Goal: Find specific page/section

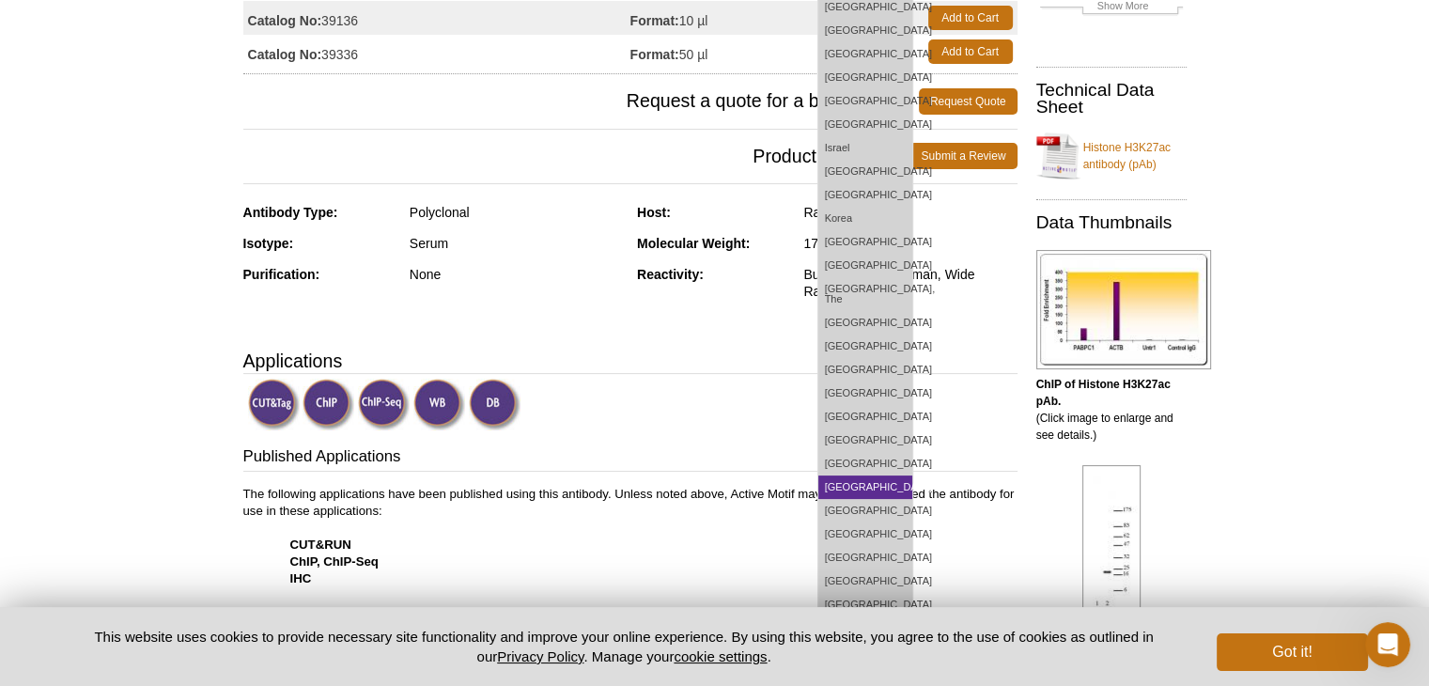
scroll to position [376, 0]
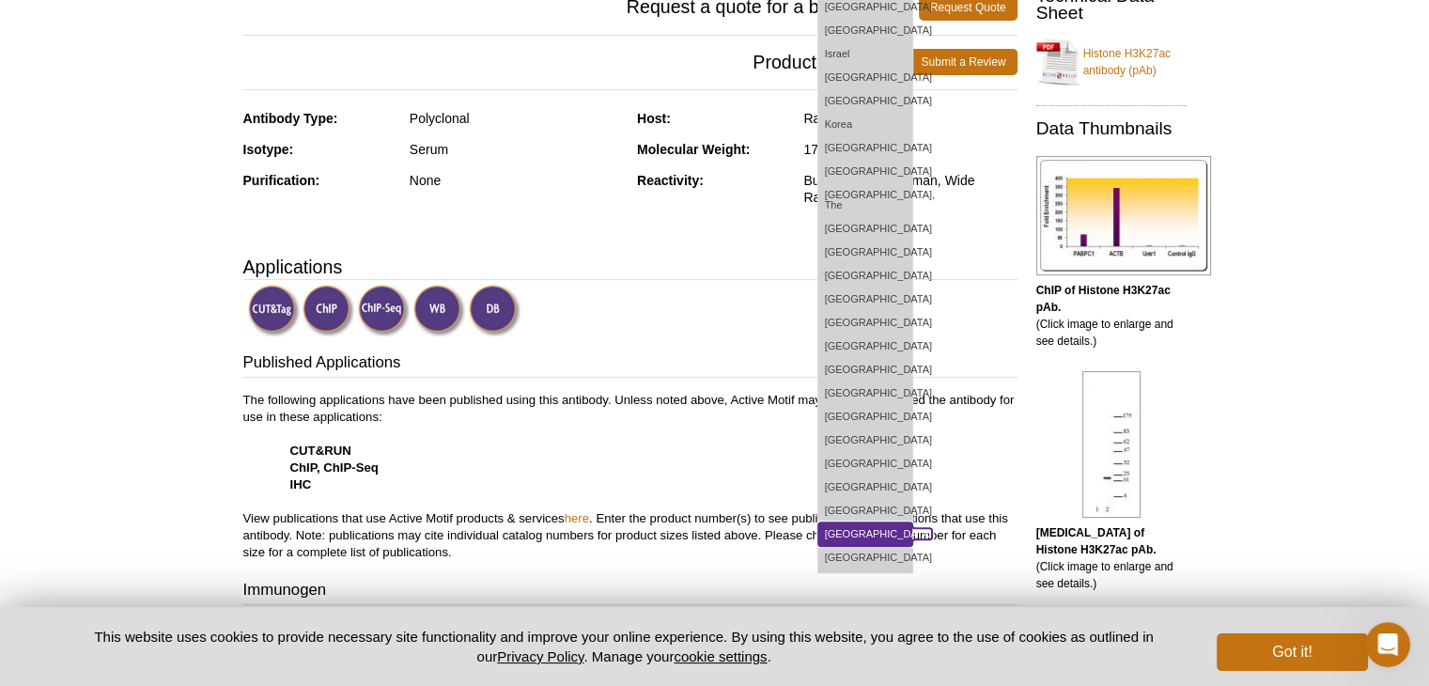
click at [907, 534] on link "[GEOGRAPHIC_DATA]" at bounding box center [866, 534] width 94 height 23
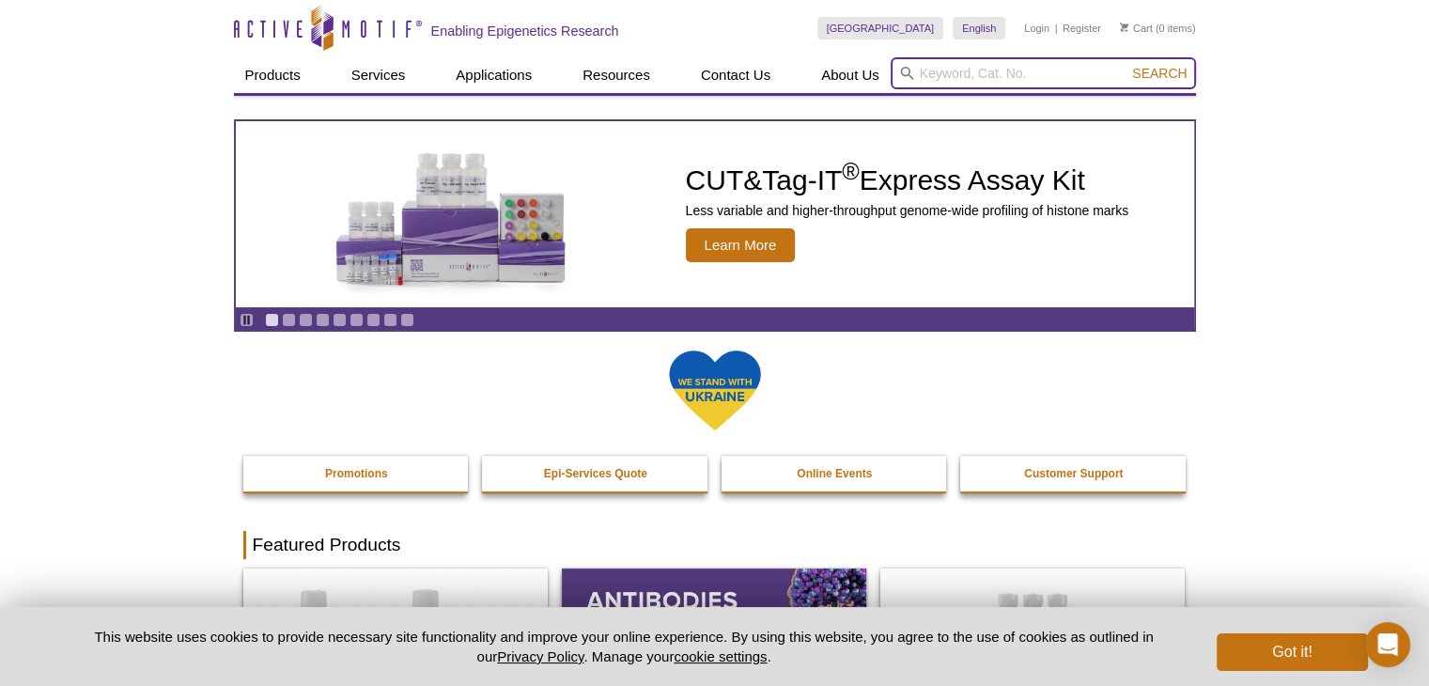
click at [966, 74] on input "search" at bounding box center [1043, 73] width 305 height 32
paste input "39133"
type input "39133"
click at [1127, 65] on button "Search" at bounding box center [1160, 73] width 66 height 17
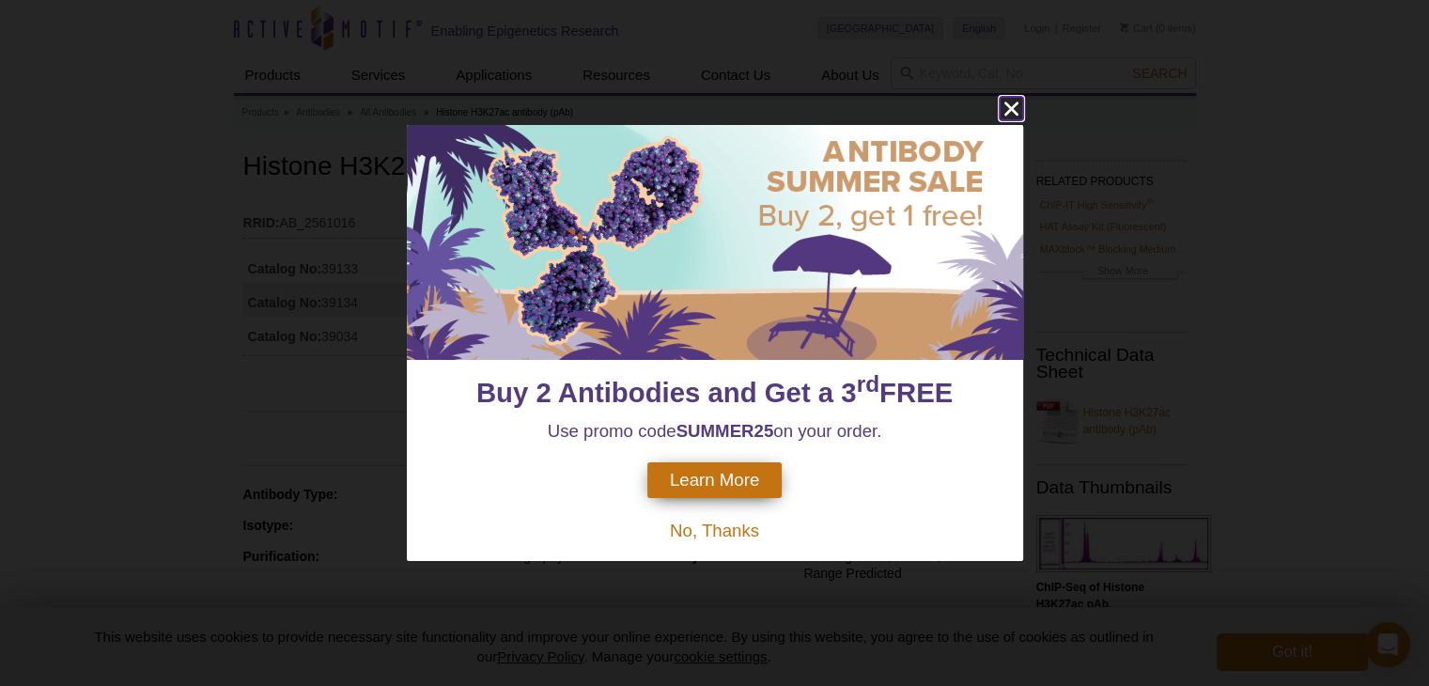
click at [1010, 106] on icon "close" at bounding box center [1011, 108] width 14 height 14
